Goal: Use online tool/utility: Utilize a website feature to perform a specific function

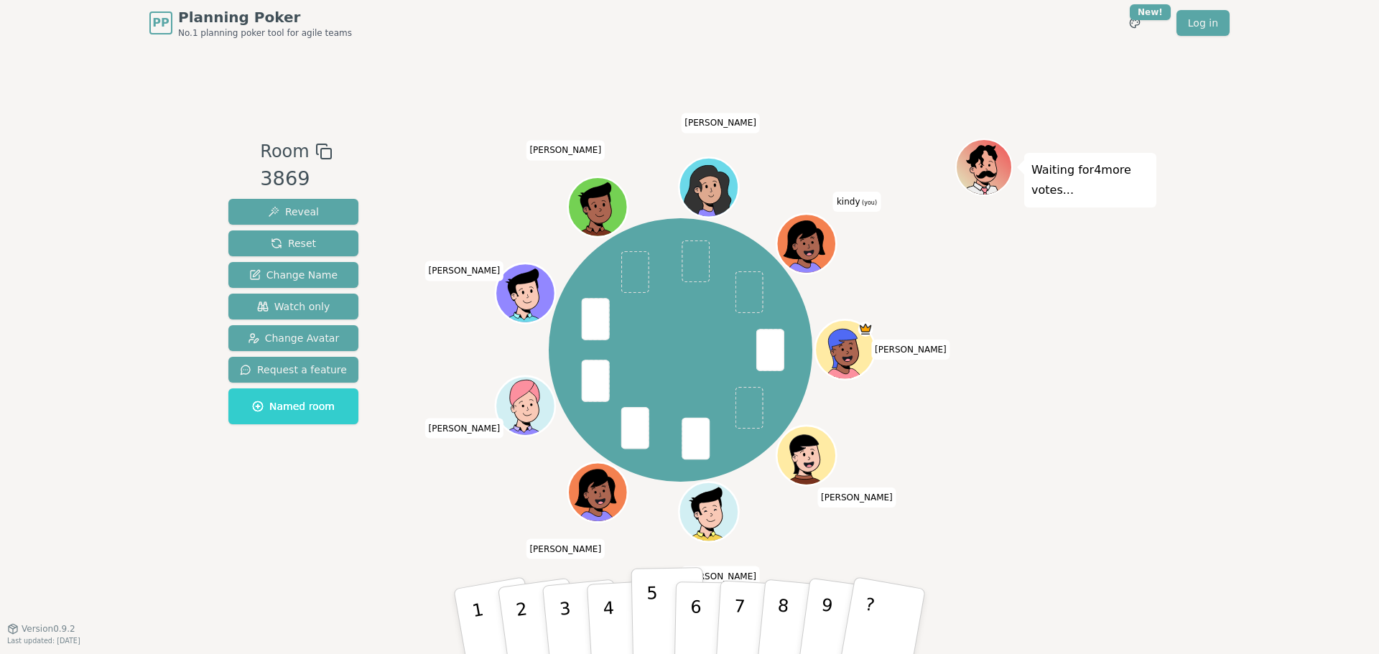
click at [648, 283] on p "5" at bounding box center [652, 622] width 12 height 78
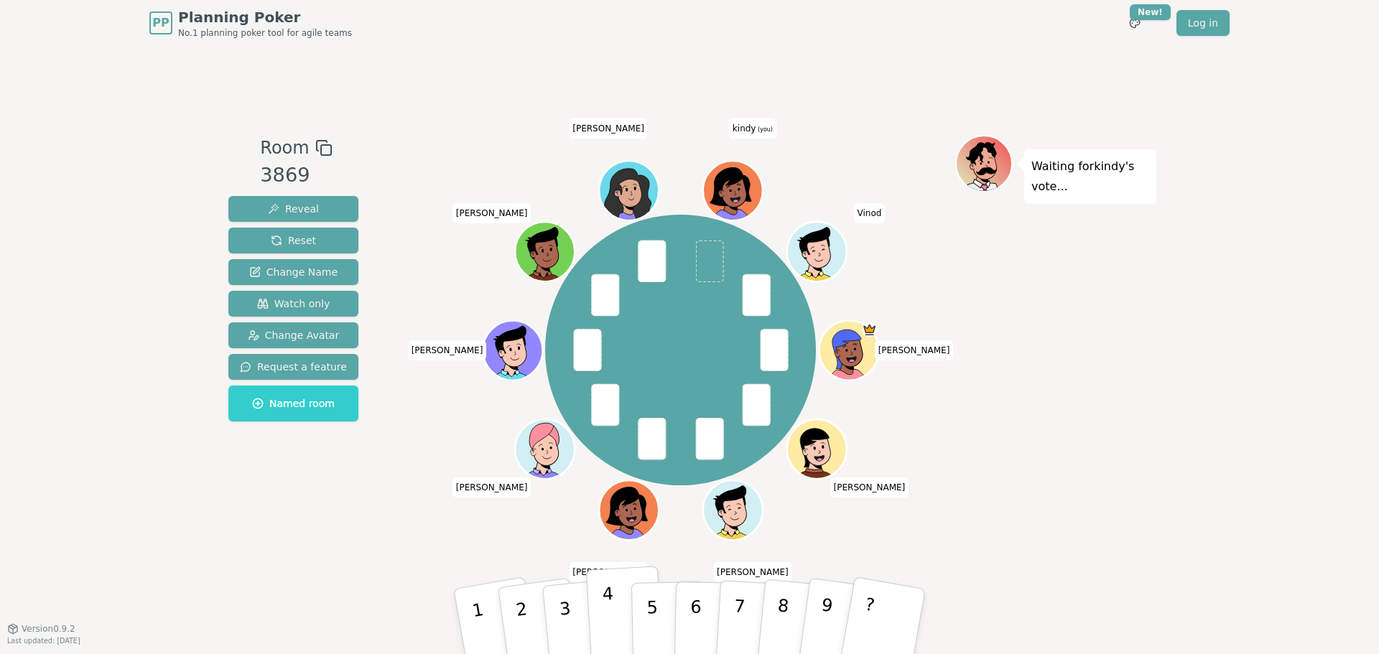
click at [591, 283] on button "4" at bounding box center [625, 622] width 78 height 112
click at [649, 283] on p "5" at bounding box center [652, 622] width 12 height 78
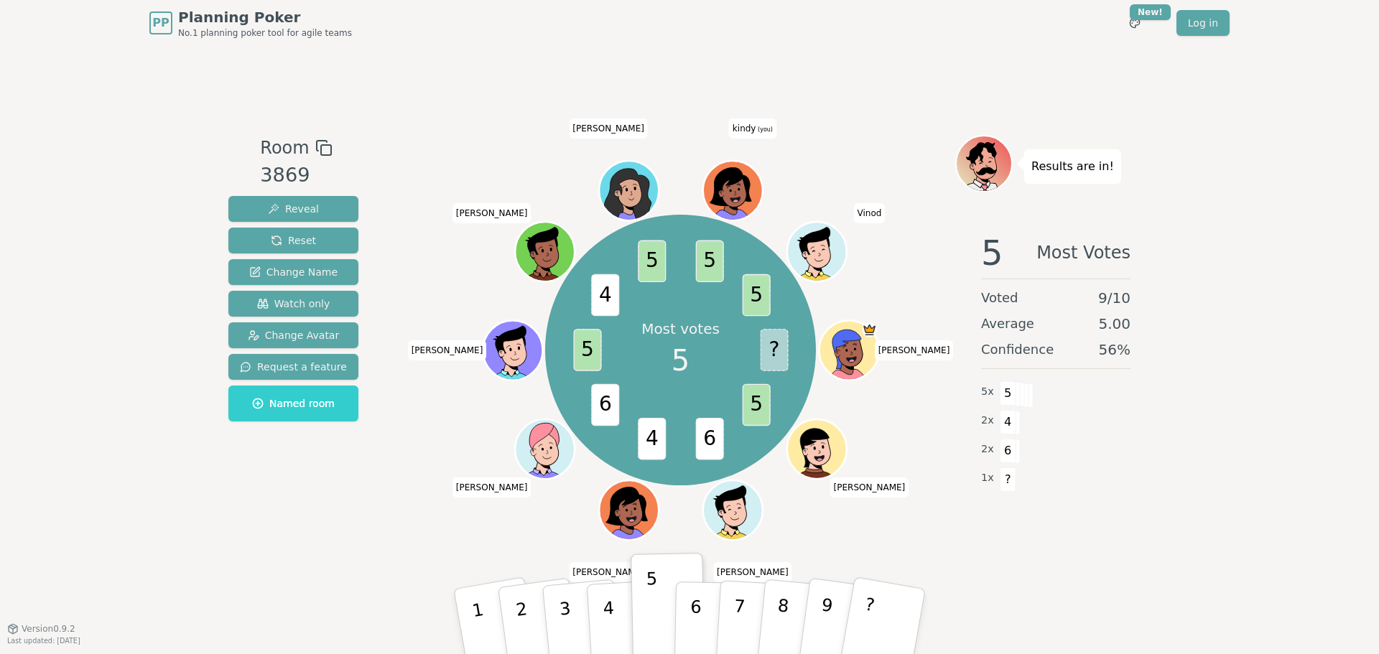
click at [50, 171] on div "PP Planning Poker No.1 planning poker tool for agile teams Toggle theme New! Lo…" at bounding box center [689, 327] width 1379 height 654
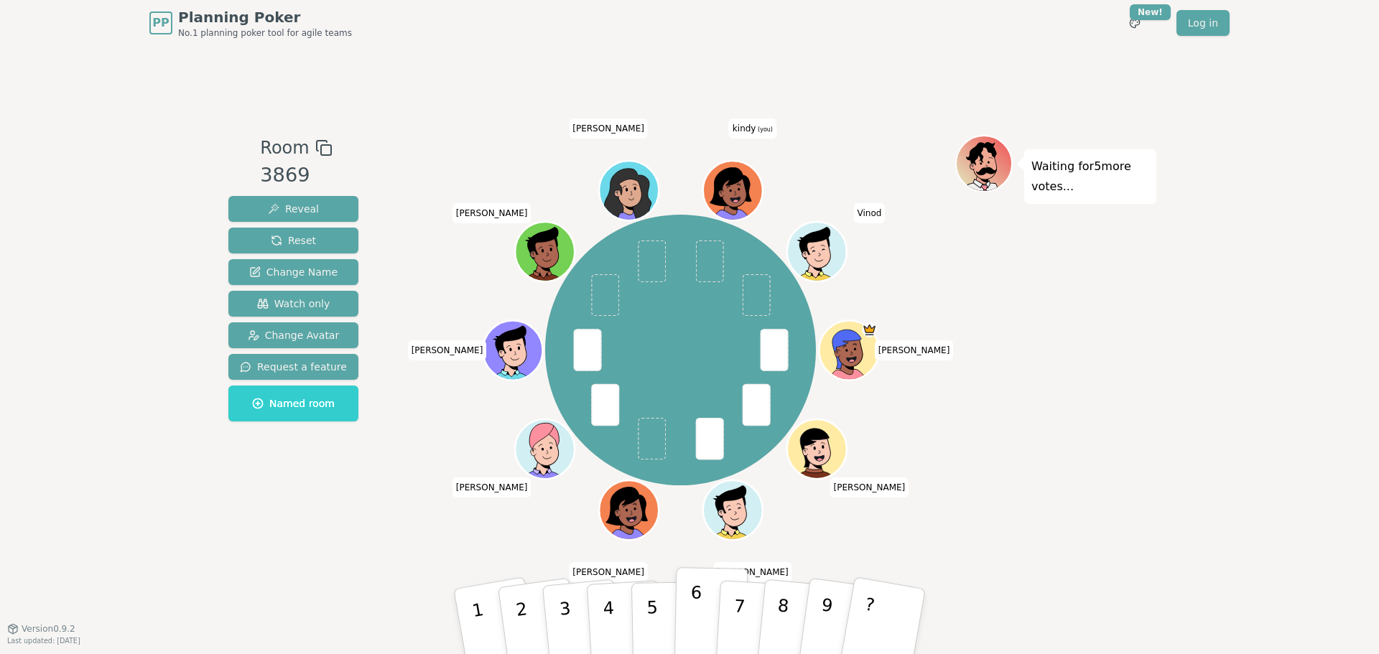
click at [672, 283] on button "6" at bounding box center [712, 621] width 74 height 109
